Goal: Information Seeking & Learning: Learn about a topic

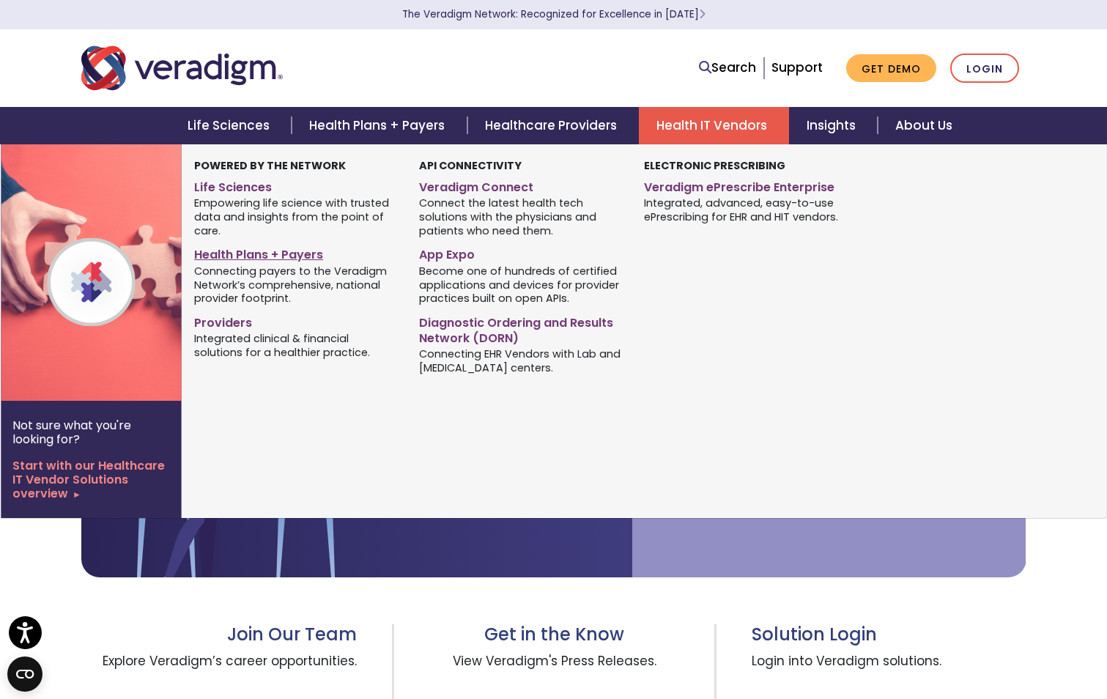
click at [296, 251] on link "Health Plans + Payers" at bounding box center [295, 252] width 203 height 21
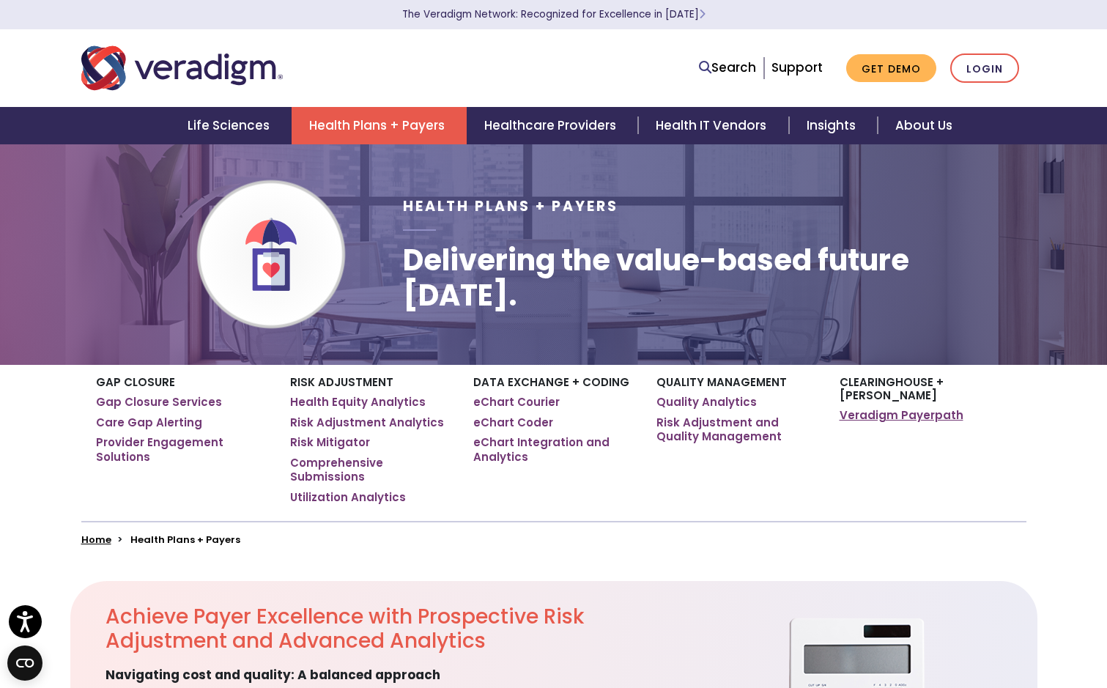
click at [871, 408] on link "Veradigm Payerpath" at bounding box center [901, 415] width 124 height 15
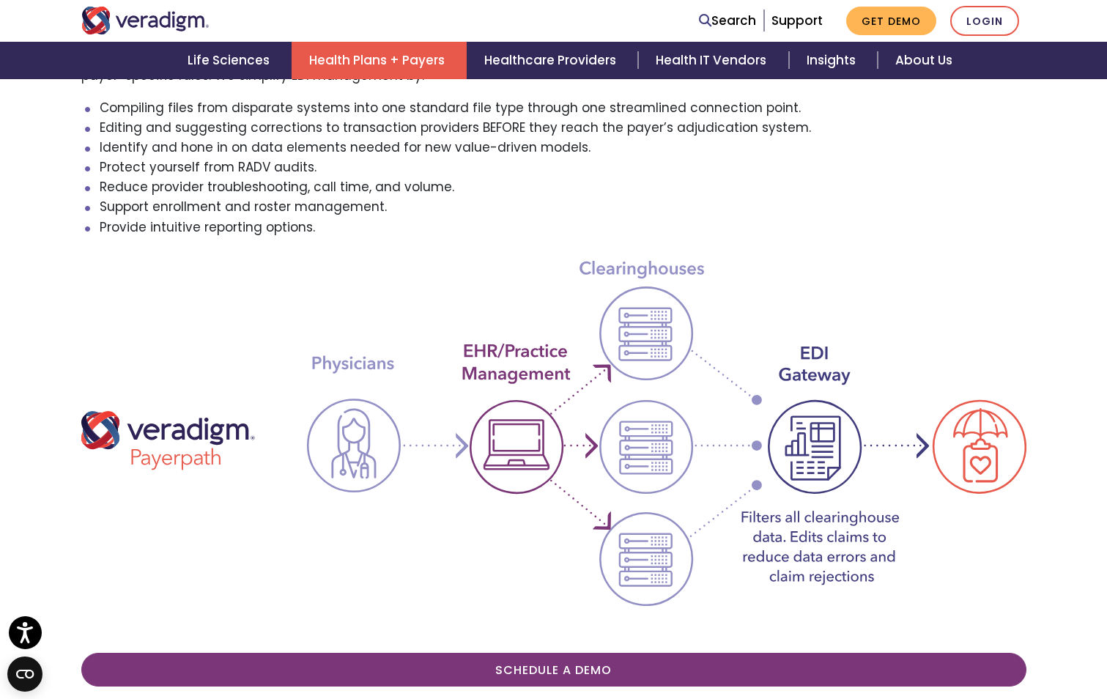
scroll to position [659, 0]
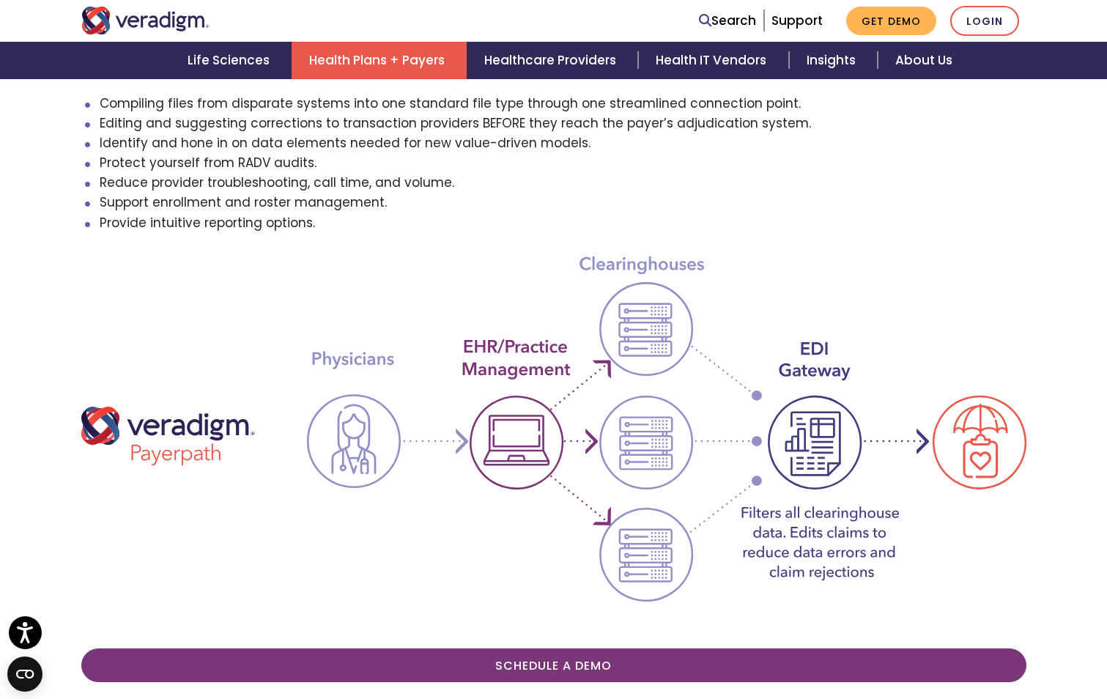
drag, startPoint x: 1034, startPoint y: 646, endPoint x: 362, endPoint y: 535, distance: 681.4
click at [362, 535] on img at bounding box center [553, 428] width 945 height 345
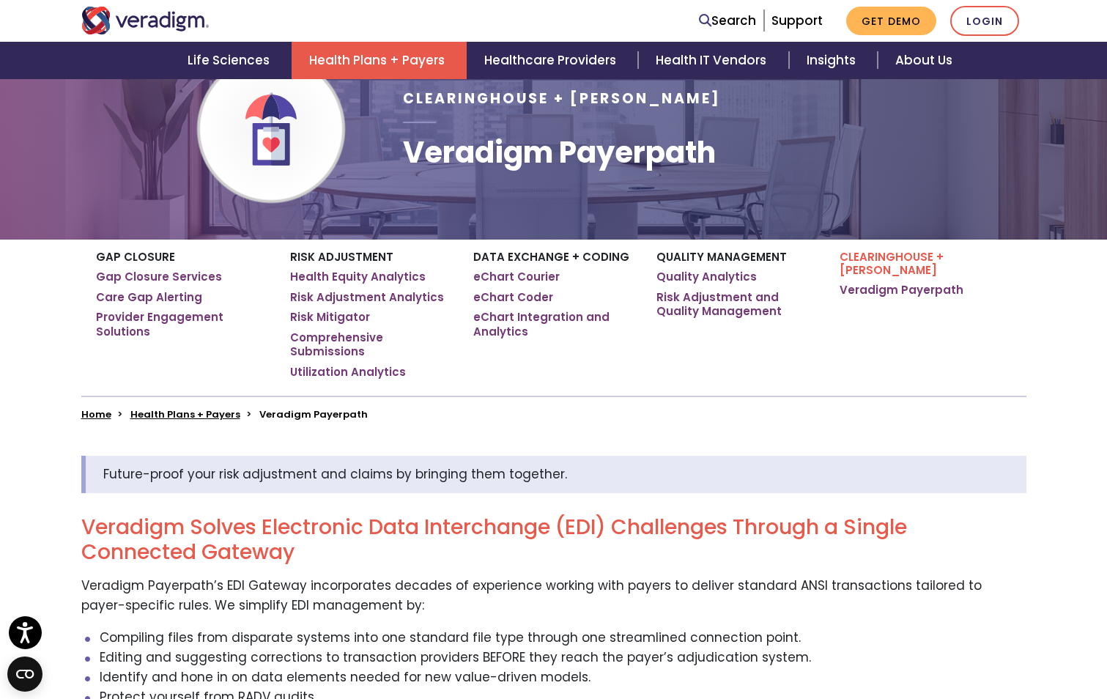
scroll to position [0, 0]
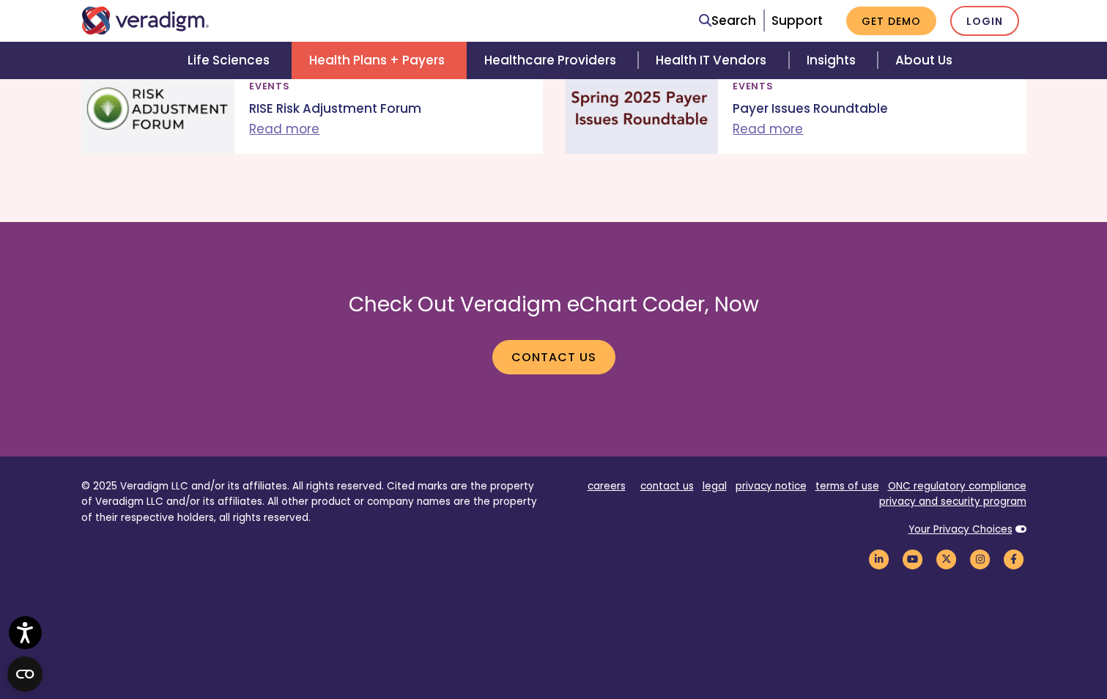
scroll to position [1819, 0]
